Goal: Browse casually

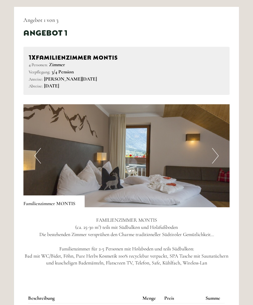
scroll to position [333, 0]
click at [215, 155] on button "Next" at bounding box center [215, 156] width 7 height 16
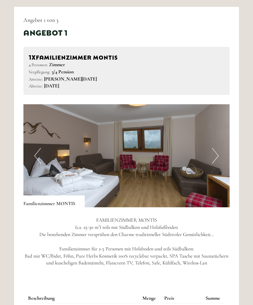
click at [217, 155] on button "Next" at bounding box center [215, 156] width 7 height 16
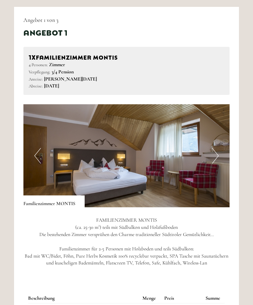
click at [216, 155] on button "Next" at bounding box center [215, 156] width 7 height 16
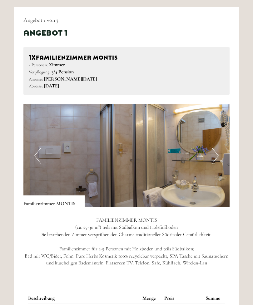
click at [215, 154] on button "Next" at bounding box center [215, 156] width 7 height 16
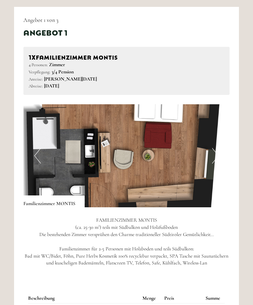
scroll to position [0, 0]
click at [217, 153] on button "Next" at bounding box center [215, 156] width 7 height 16
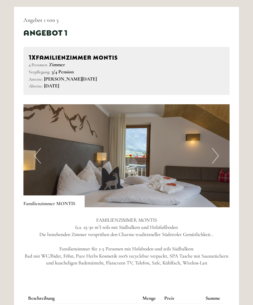
click at [217, 155] on button "Next" at bounding box center [215, 156] width 7 height 16
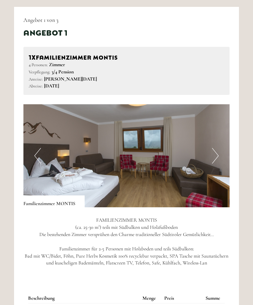
click at [218, 153] on button "Next" at bounding box center [215, 156] width 7 height 16
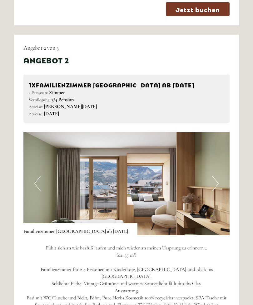
scroll to position [704, 0]
click at [217, 176] on button "Next" at bounding box center [215, 184] width 7 height 16
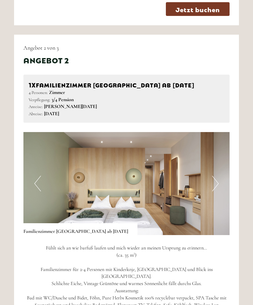
click at [217, 177] on button "Next" at bounding box center [215, 184] width 7 height 16
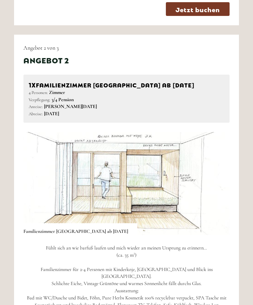
click at [216, 179] on button "Next" at bounding box center [215, 184] width 7 height 16
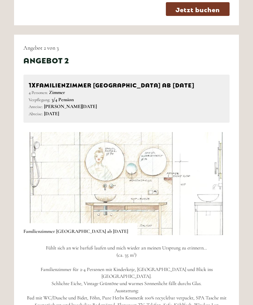
click at [219, 181] on img at bounding box center [126, 183] width 206 height 103
click at [215, 176] on button "Next" at bounding box center [215, 184] width 7 height 16
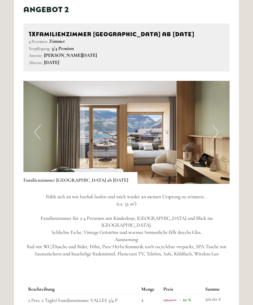
scroll to position [755, 0]
click at [213, 126] on button "Next" at bounding box center [215, 132] width 7 height 16
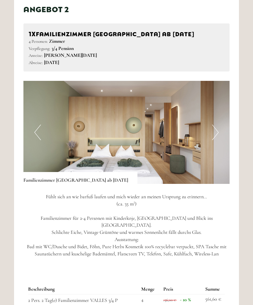
click at [215, 128] on button "Next" at bounding box center [215, 132] width 7 height 16
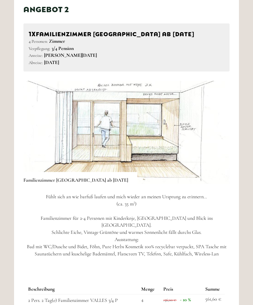
click at [217, 131] on button "Next" at bounding box center [215, 132] width 7 height 16
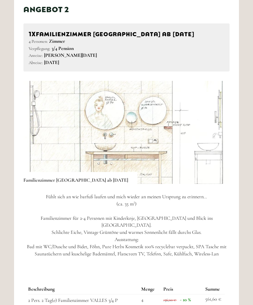
click at [218, 132] on button "Next" at bounding box center [215, 132] width 7 height 16
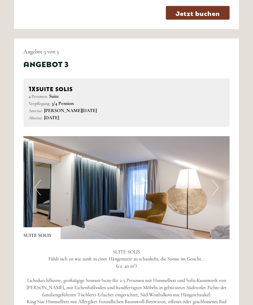
scroll to position [1112, 0]
click at [217, 180] on button "Next" at bounding box center [215, 188] width 7 height 16
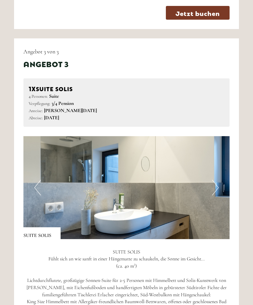
click at [217, 180] on button "Next" at bounding box center [215, 188] width 7 height 16
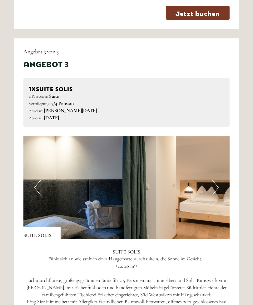
click at [218, 180] on button "Next" at bounding box center [215, 188] width 7 height 16
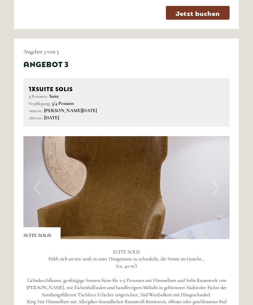
click at [220, 169] on img at bounding box center [126, 187] width 206 height 103
click at [217, 180] on button "Next" at bounding box center [215, 188] width 7 height 16
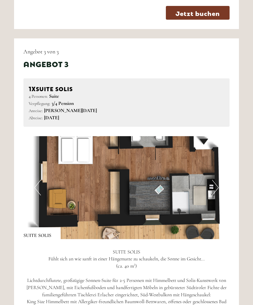
click at [215, 180] on button "Next" at bounding box center [215, 188] width 7 height 16
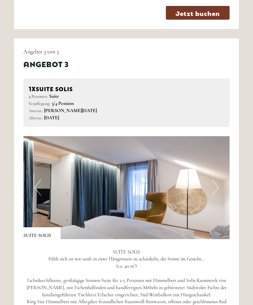
click at [33, 170] on img at bounding box center [126, 187] width 206 height 103
click at [38, 180] on button "Previous" at bounding box center [37, 188] width 7 height 16
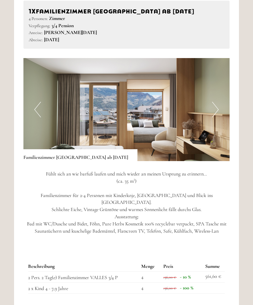
click at [211, 104] on img at bounding box center [126, 109] width 206 height 103
click at [212, 103] on button "Next" at bounding box center [215, 110] width 7 height 16
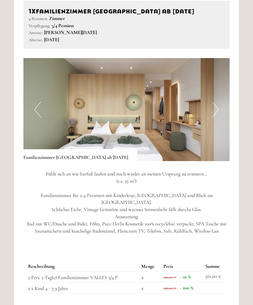
click at [213, 103] on button "Next" at bounding box center [215, 110] width 7 height 16
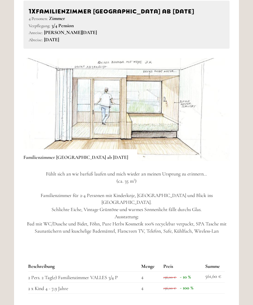
click at [214, 103] on button "Next" at bounding box center [215, 110] width 7 height 16
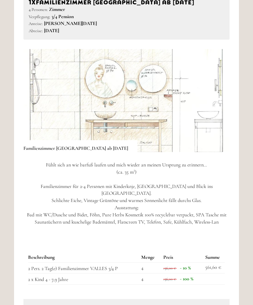
scroll to position [787, 0]
click at [77, 92] on img at bounding box center [126, 100] width 206 height 103
click at [196, 90] on img at bounding box center [126, 100] width 206 height 103
click at [212, 93] on button "Next" at bounding box center [215, 101] width 7 height 16
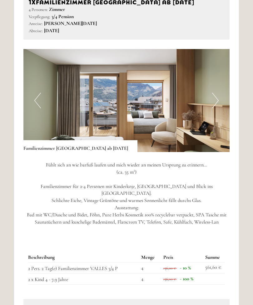
click at [215, 93] on button "Next" at bounding box center [215, 101] width 7 height 16
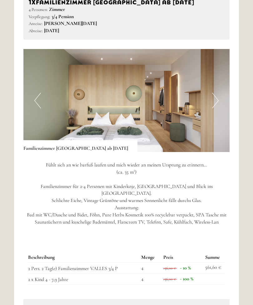
click at [216, 96] on button "Next" at bounding box center [215, 101] width 7 height 16
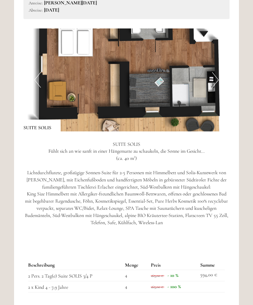
scroll to position [1219, 0]
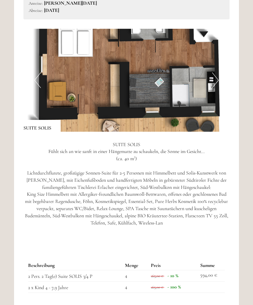
click at [212, 72] on button "Next" at bounding box center [215, 80] width 7 height 16
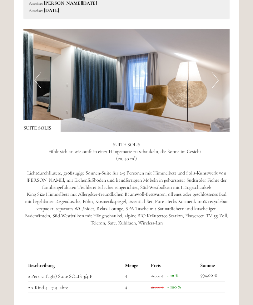
click at [211, 63] on img at bounding box center [126, 80] width 206 height 103
click at [213, 72] on button "Next" at bounding box center [215, 80] width 7 height 16
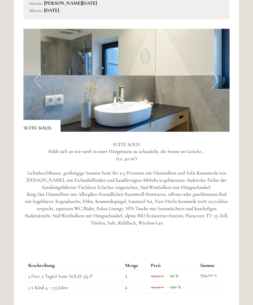
click at [217, 72] on button "Next" at bounding box center [215, 80] width 7 height 16
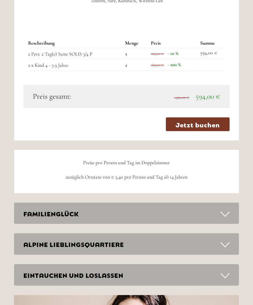
scroll to position [1441, 0]
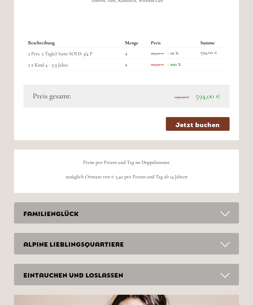
click at [223, 209] on icon at bounding box center [224, 214] width 9 height 11
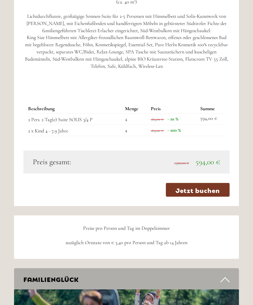
scroll to position [1375, 0]
